Goal: Information Seeking & Learning: Learn about a topic

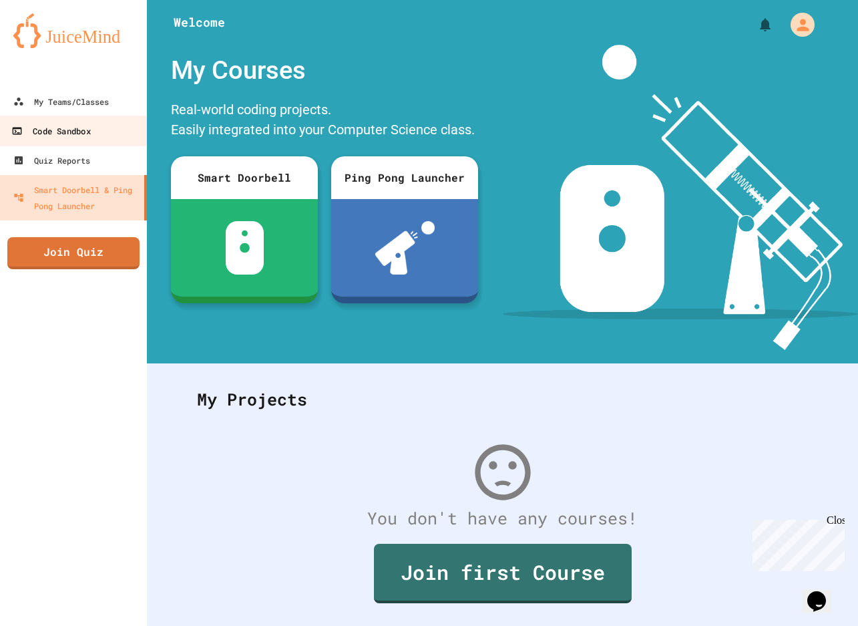
click at [107, 115] on link "Code Sandbox" at bounding box center [74, 130] width 152 height 30
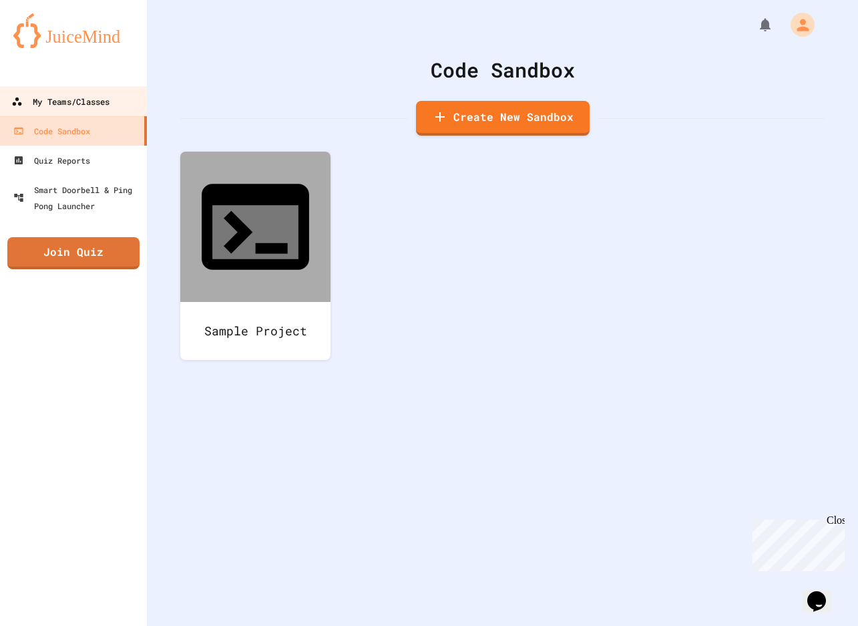
click at [111, 92] on link "My Teams/Classes" at bounding box center [74, 101] width 152 height 30
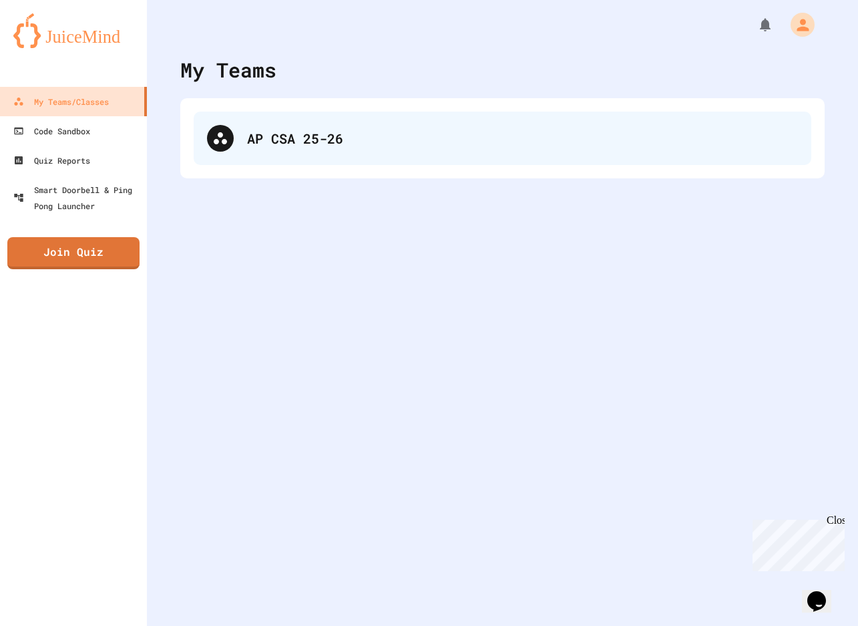
click at [316, 156] on div "AP CSA 25-26" at bounding box center [503, 137] width 618 height 53
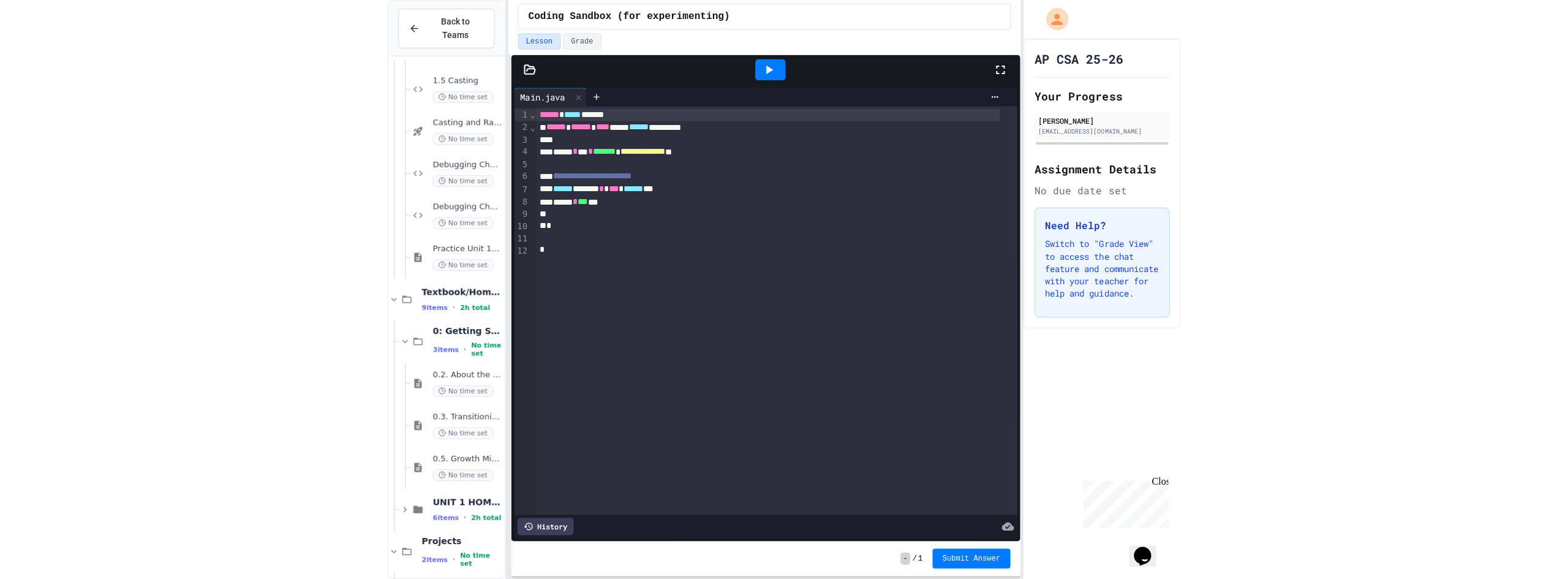
scroll to position [490, 0]
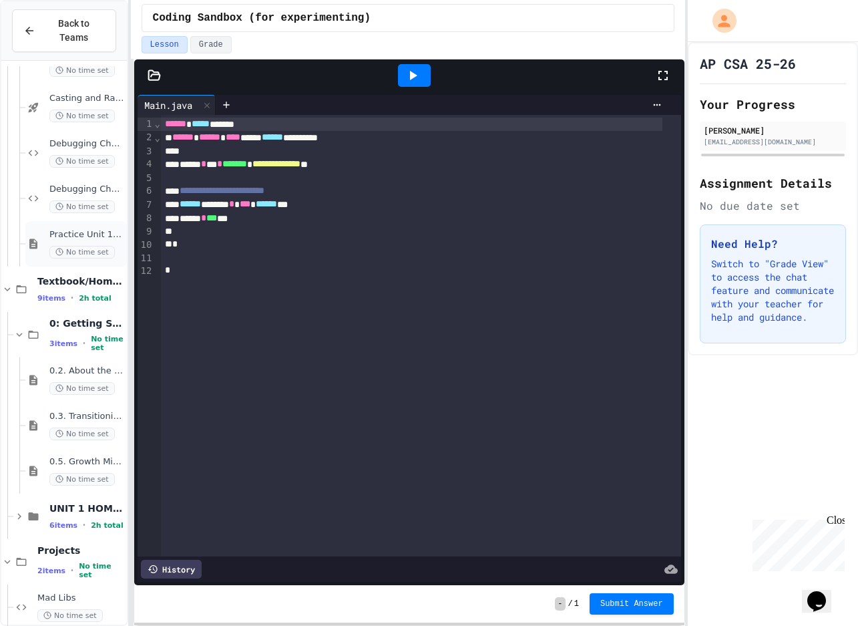
click at [57, 229] on span "Practice Unit 1 Test" at bounding box center [86, 234] width 75 height 11
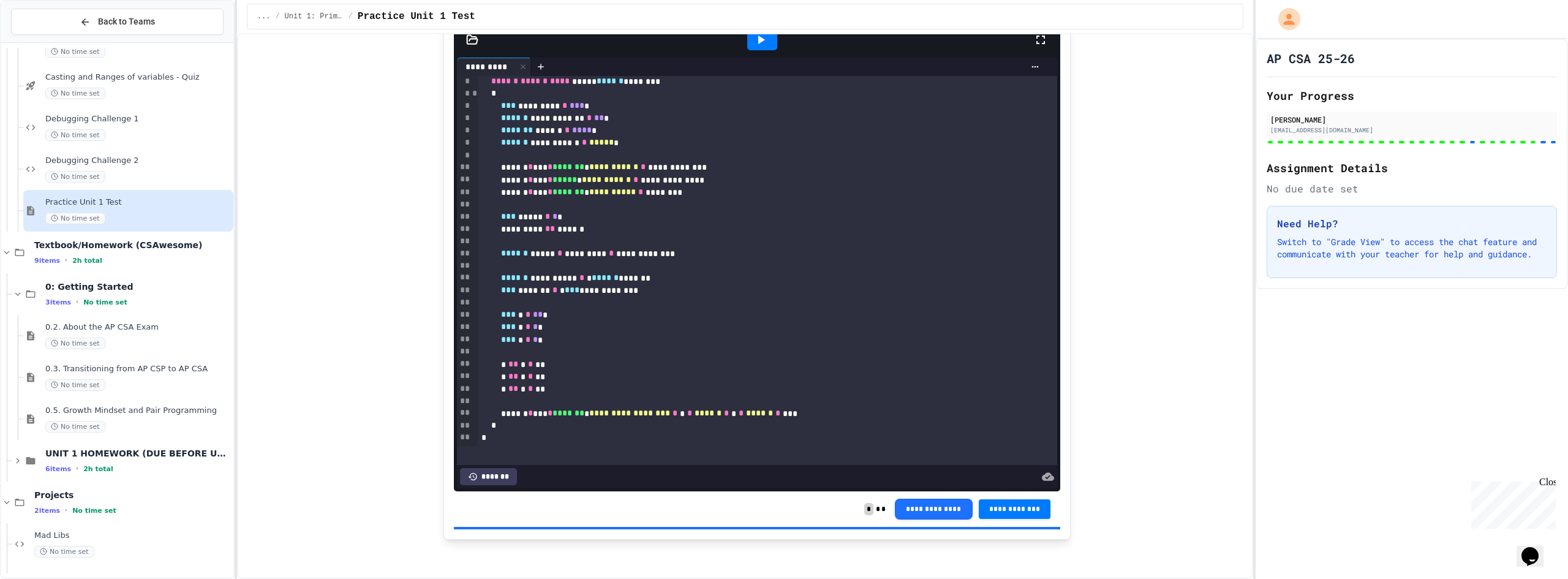
scroll to position [14028, 0]
